Goal: Information Seeking & Learning: Learn about a topic

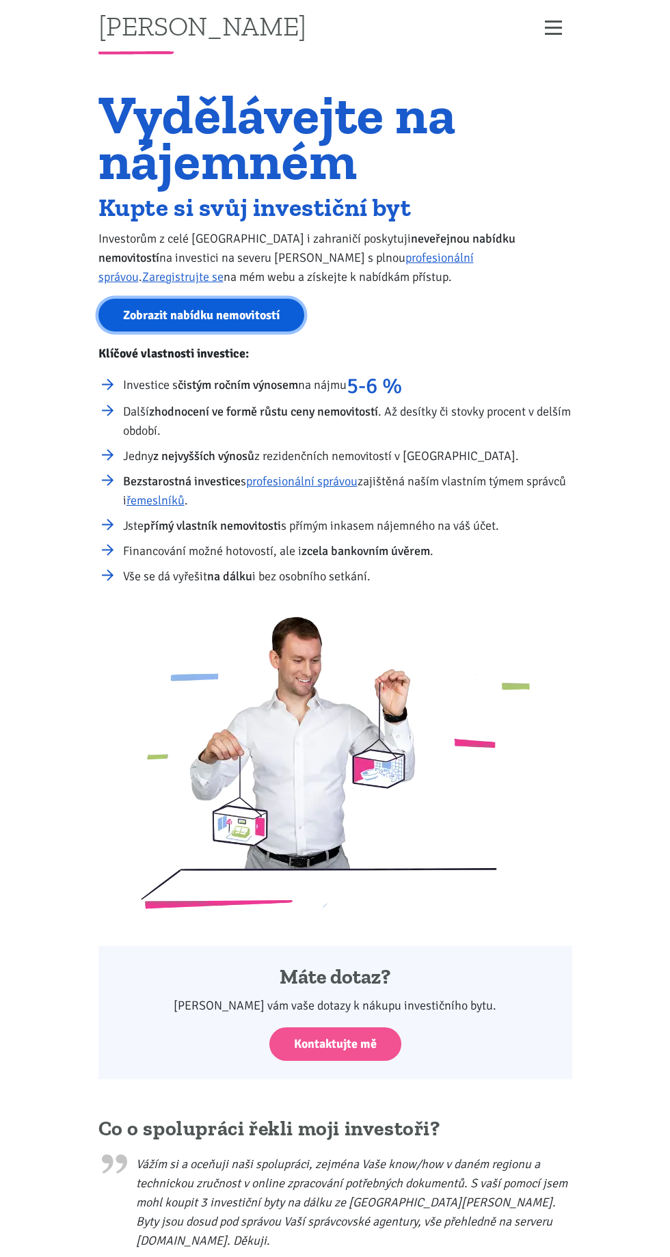
click at [226, 304] on link "Zobrazit nabídku nemovitostí" at bounding box center [201, 315] width 206 height 33
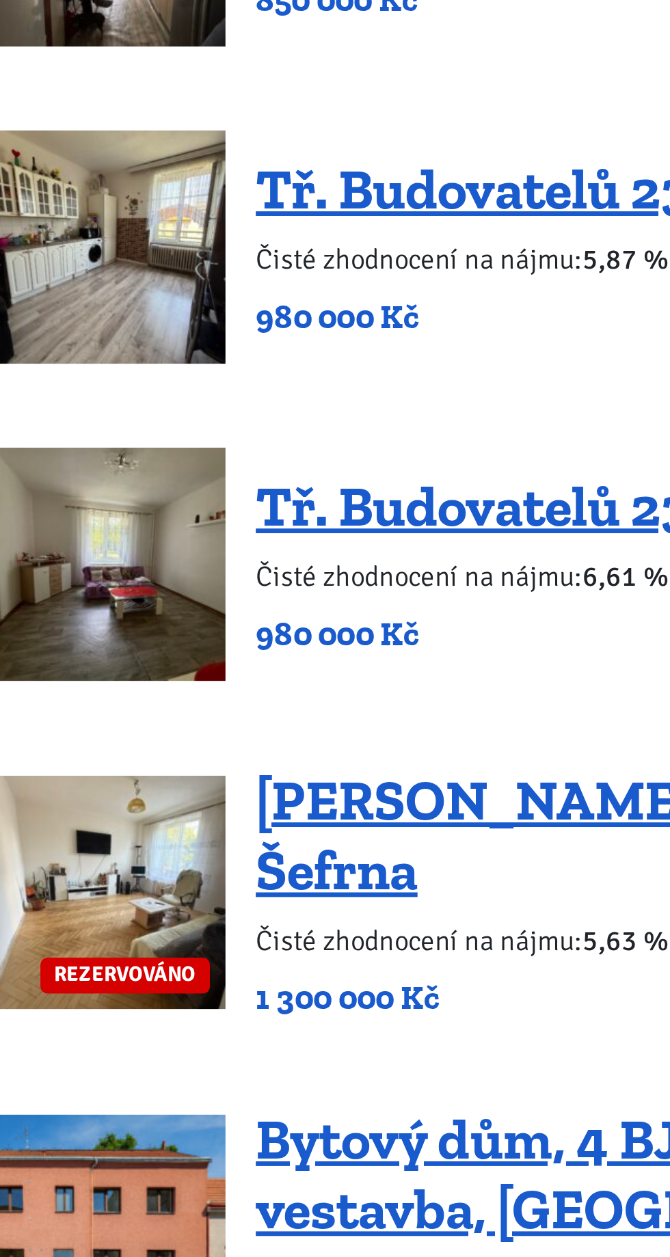
scroll to position [1773, 0]
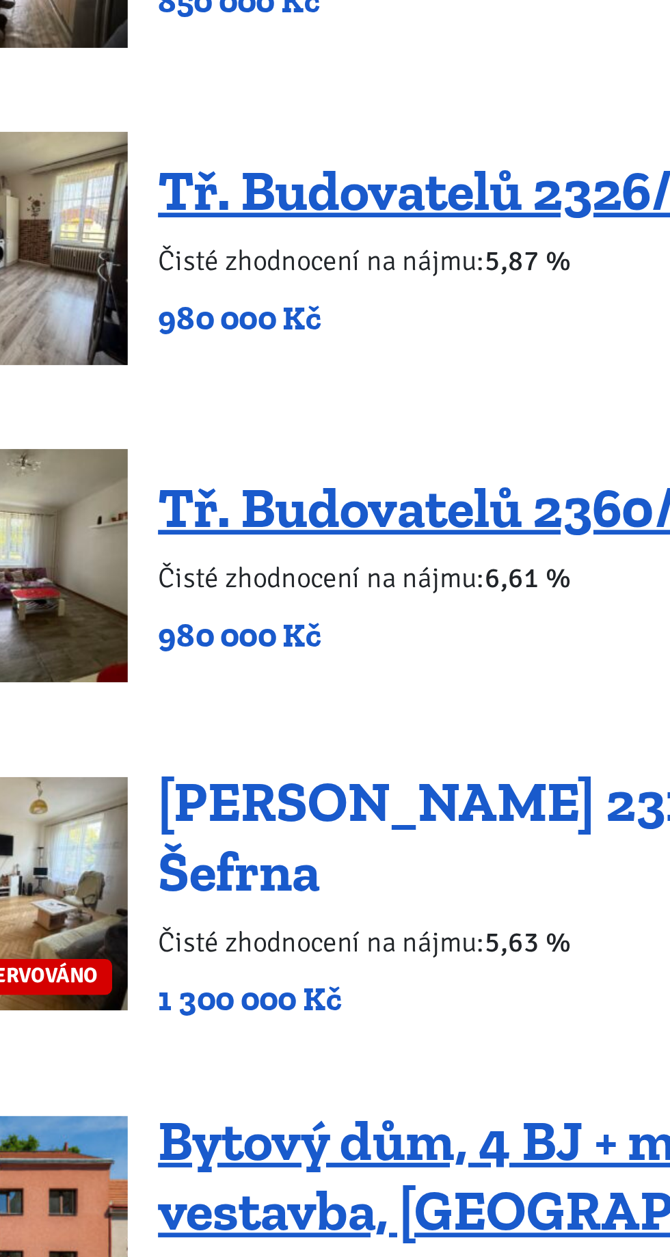
click at [272, 338] on link "Konstantina Biebla 2319, Most – Šefrna" at bounding box center [380, 368] width 331 height 60
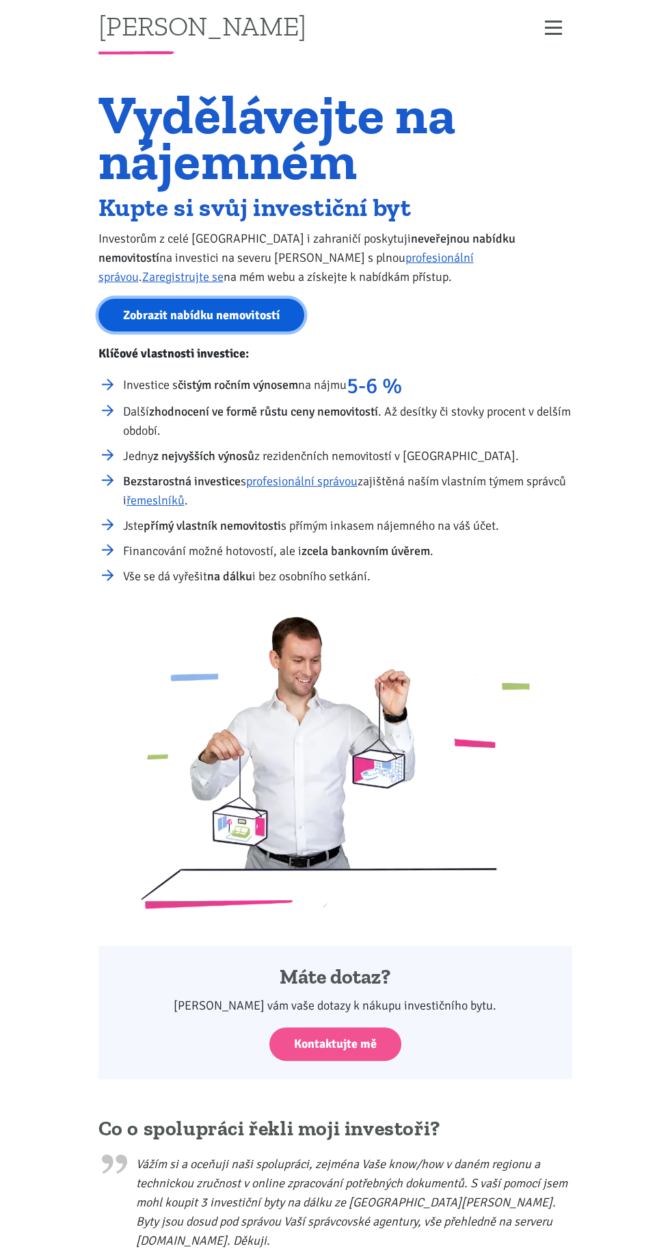
click at [231, 299] on link "Zobrazit nabídku nemovitostí" at bounding box center [201, 315] width 206 height 33
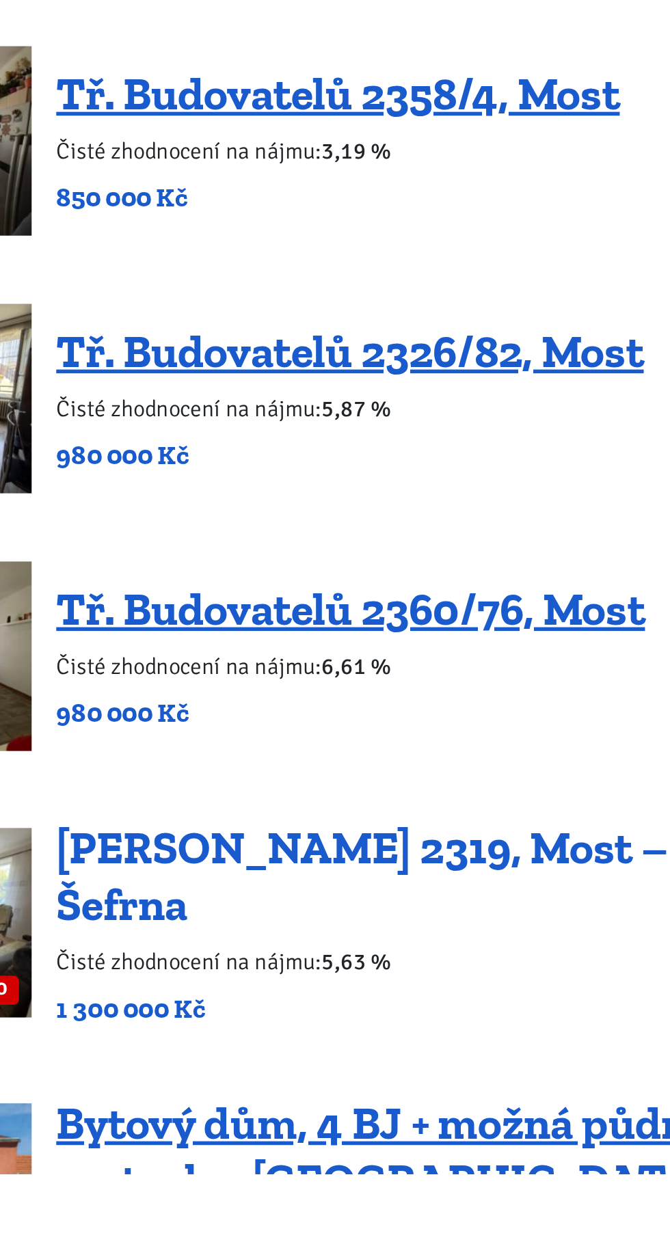
click at [424, 1066] on link "[PERSON_NAME] 2319, Most – Šefrna" at bounding box center [380, 1096] width 331 height 60
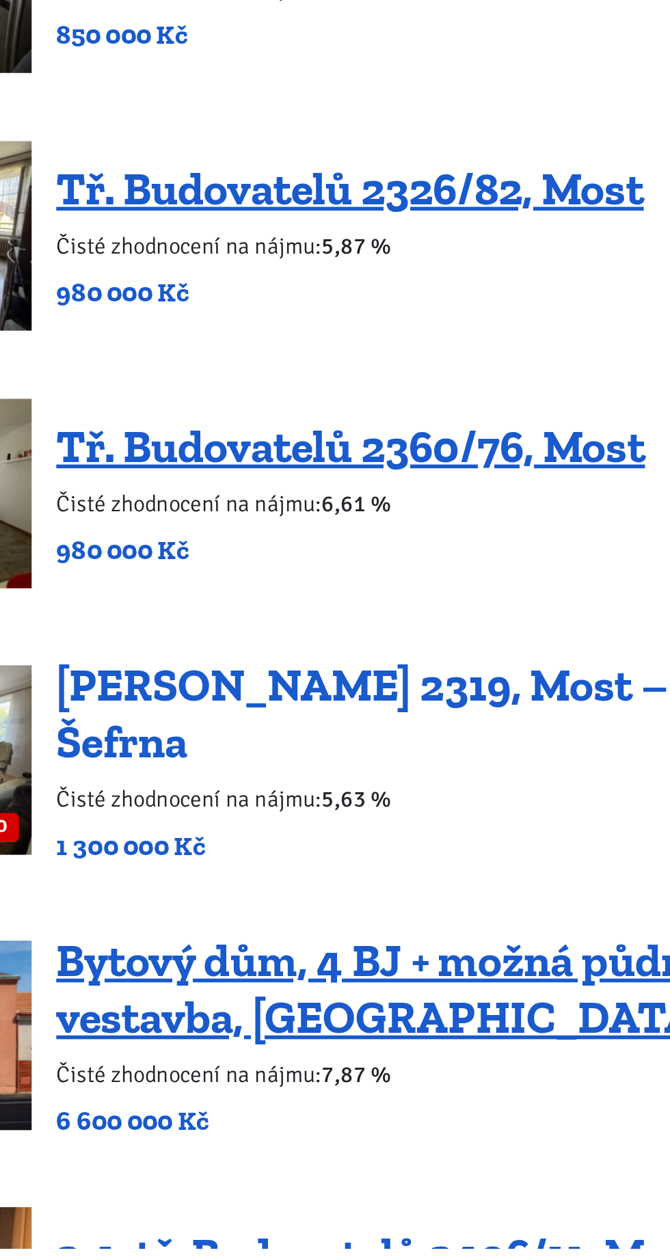
scroll to position [1189, 0]
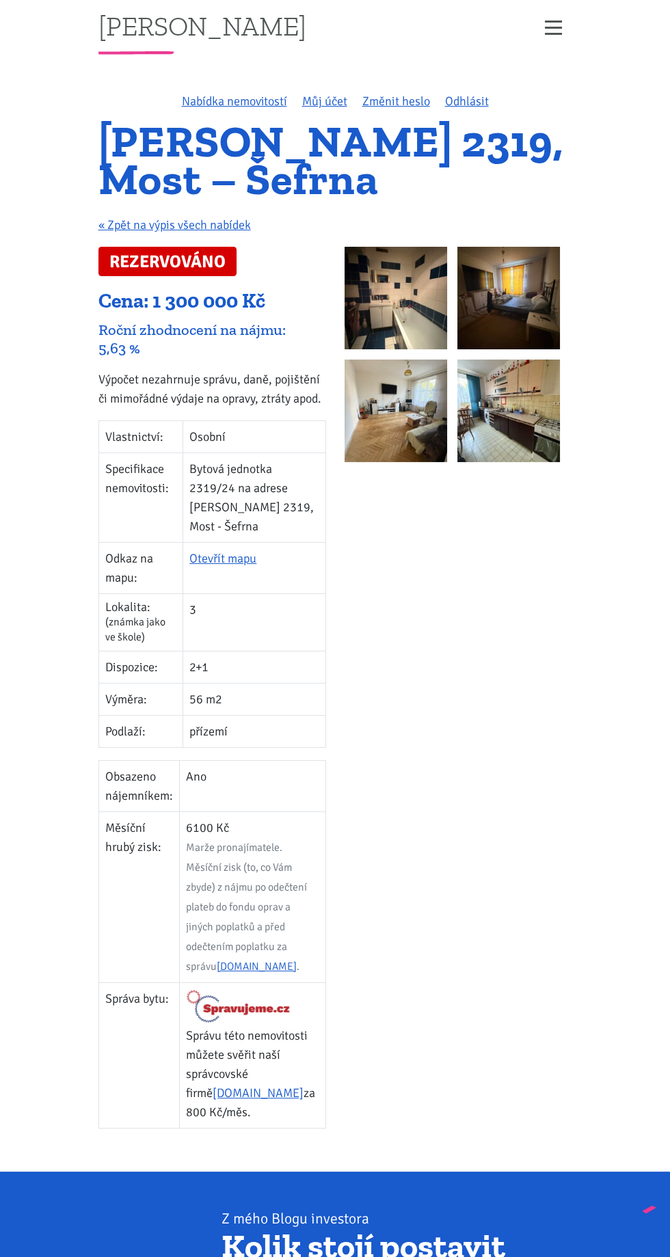
click at [411, 291] on img at bounding box center [396, 298] width 103 height 103
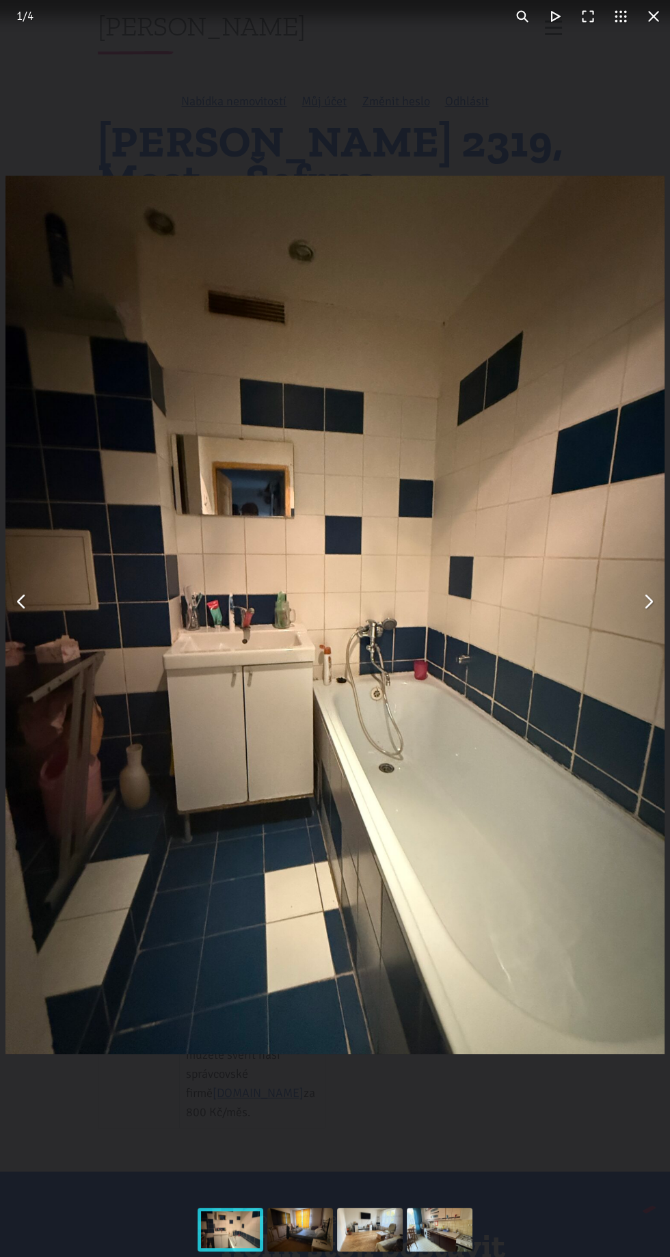
click at [635, 610] on button "You can close this modal content with the ESC key" at bounding box center [648, 601] width 33 height 33
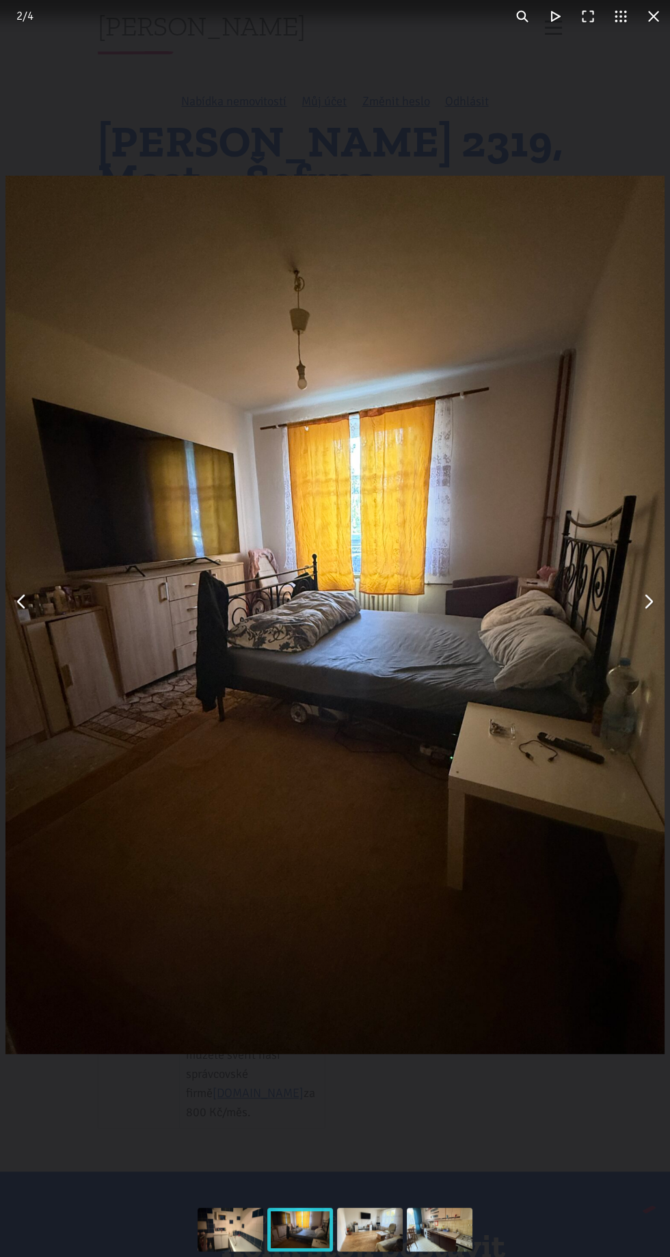
click at [649, 598] on button "You can close this modal content with the ESC key" at bounding box center [648, 601] width 33 height 33
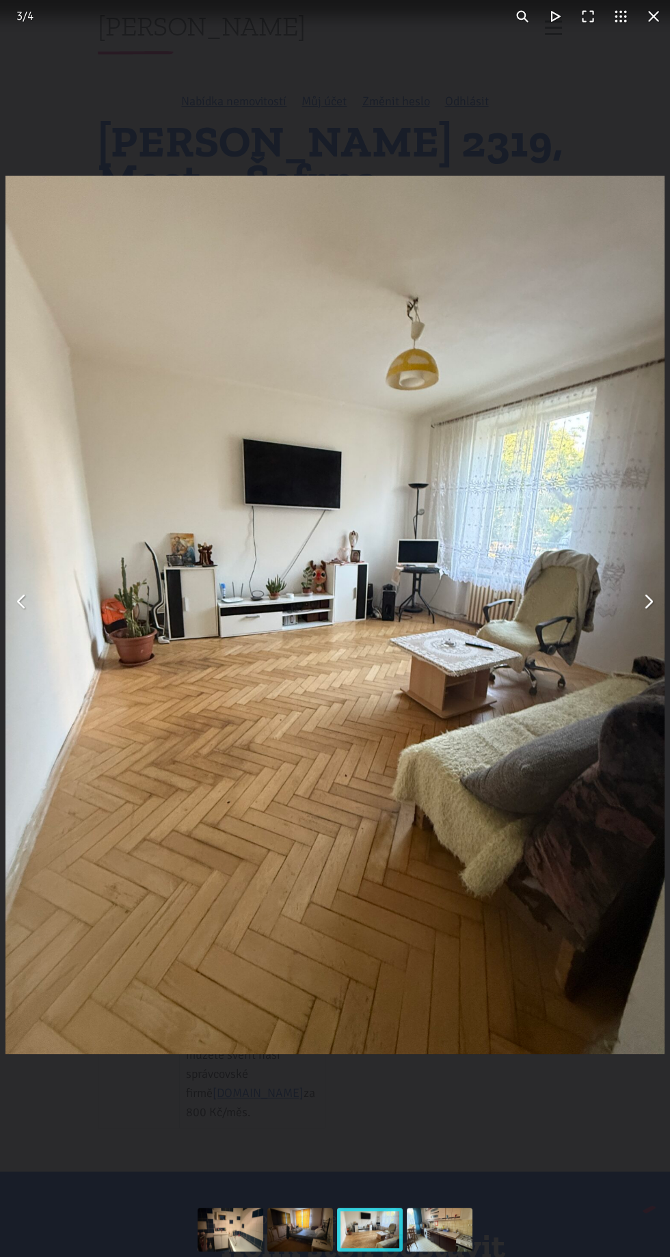
click at [650, 614] on button "You can close this modal content with the ESC key" at bounding box center [648, 601] width 33 height 33
